Goal: Task Accomplishment & Management: Manage account settings

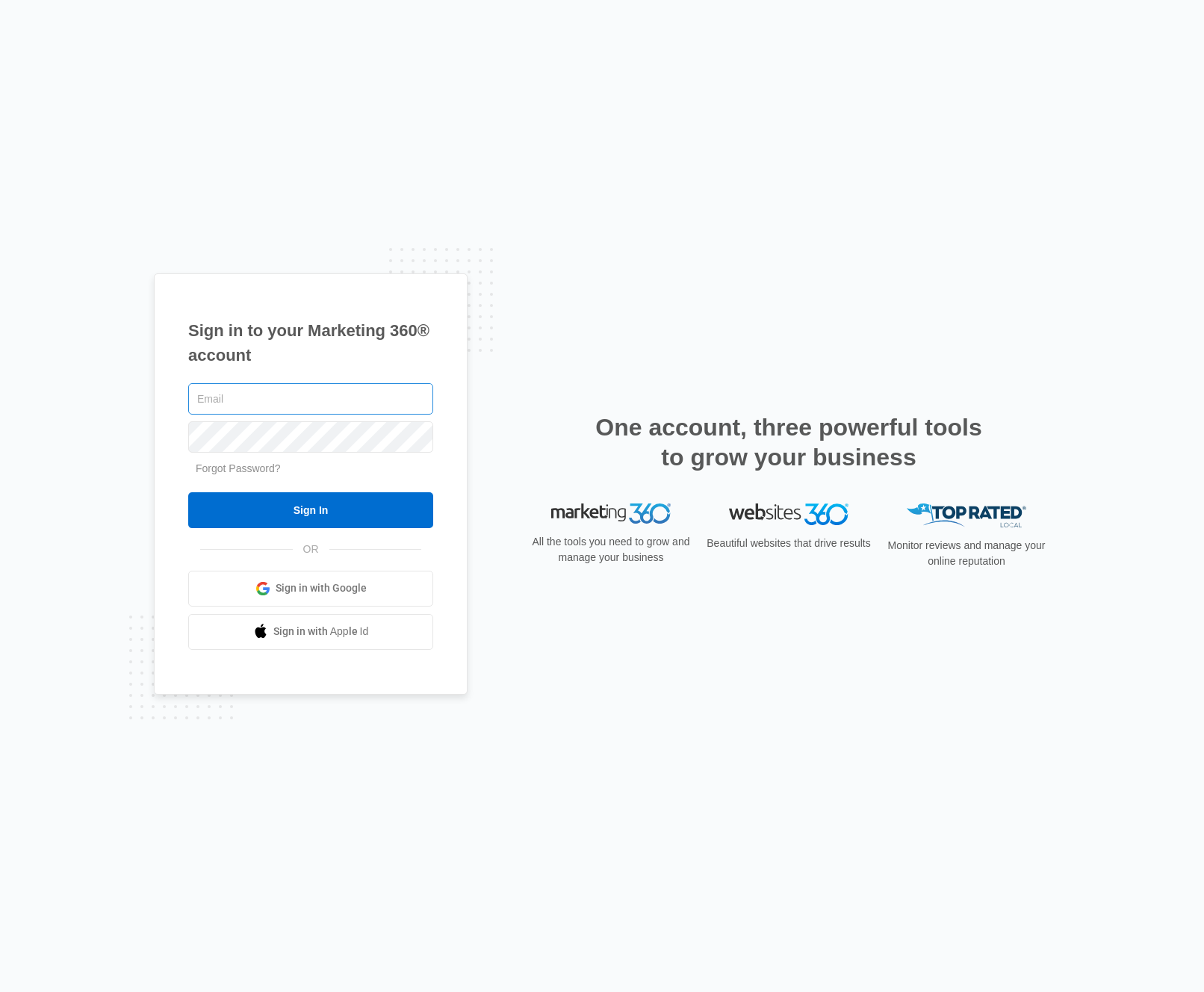
click at [336, 395] on input "text" at bounding box center [310, 398] width 245 height 31
type input "[PERSON_NAME][EMAIL_ADDRESS][PERSON_NAME][DOMAIN_NAME]"
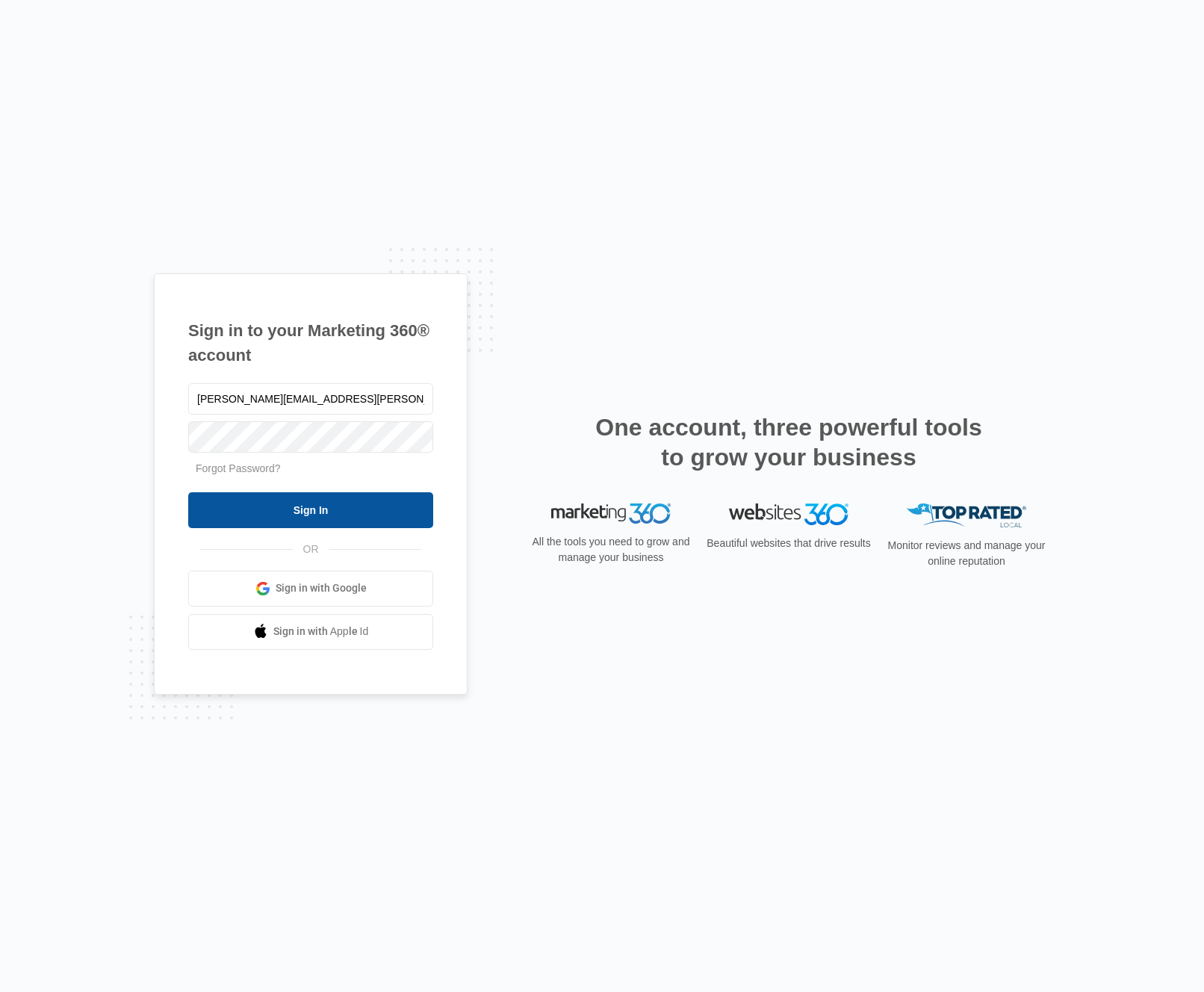
drag, startPoint x: 224, startPoint y: 512, endPoint x: 238, endPoint y: 511, distance: 14.0
click at [225, 511] on input "Sign In" at bounding box center [310, 510] width 245 height 36
